Goal: Answer question/provide support: Share knowledge or assist other users

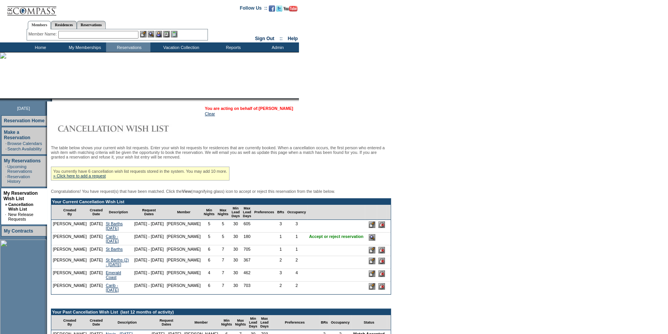
click at [271, 109] on link "[PERSON_NAME]" at bounding box center [276, 108] width 34 height 5
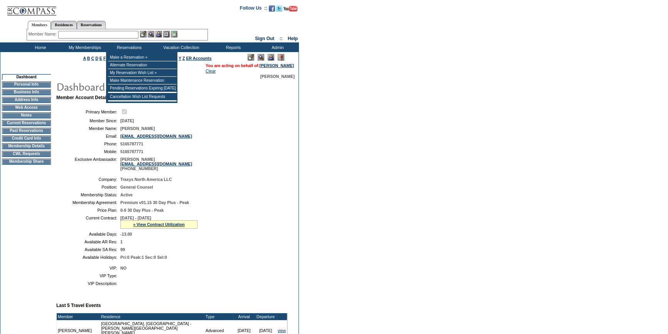
click at [119, 32] on input "text" at bounding box center [98, 35] width 80 height 8
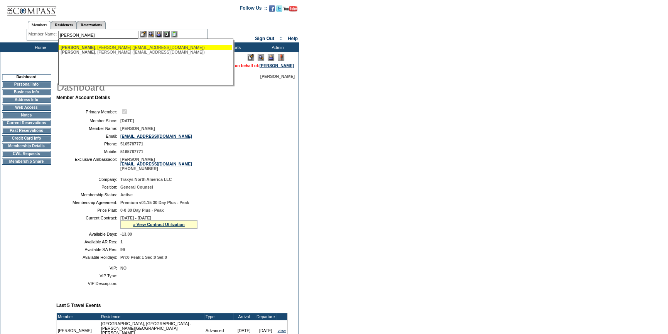
click at [122, 46] on div "Rumpel , Erin (erinlrumpel@gmail.com)" at bounding box center [146, 47] width 170 height 5
type input "Rumpel, Erin (erinlrumpel@gmail.com)"
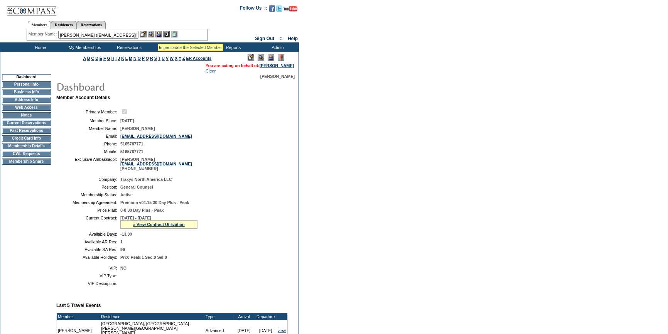
click at [160, 32] on img at bounding box center [158, 34] width 7 height 7
click at [153, 34] on img at bounding box center [151, 34] width 7 height 7
